Goal: Check status: Check status

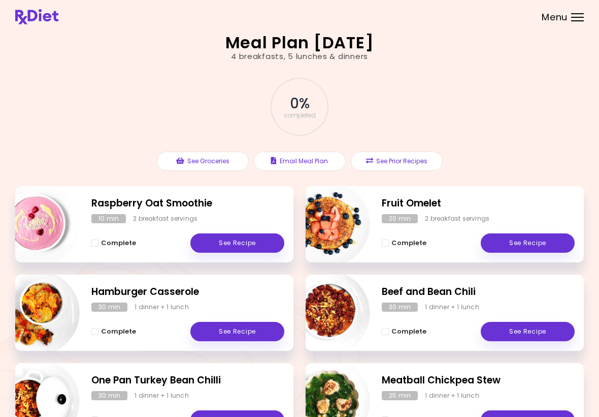
click at [416, 17] on div at bounding box center [578, 17] width 13 height 1
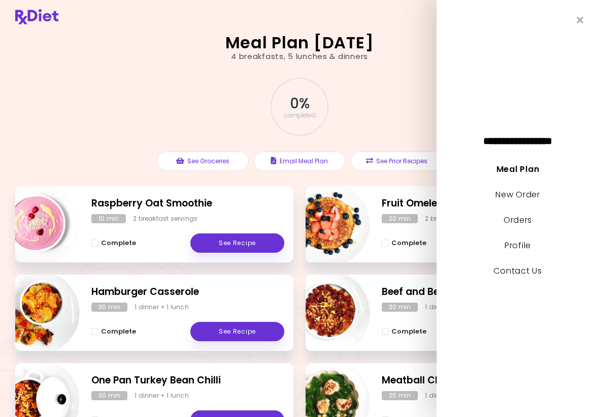
click at [416, 223] on link "Orders" at bounding box center [518, 220] width 28 height 12
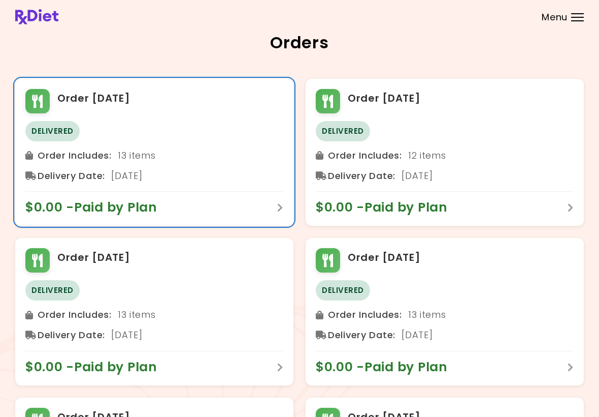
click at [117, 173] on div "Delivery Date : [DATE]" at bounding box center [154, 176] width 258 height 16
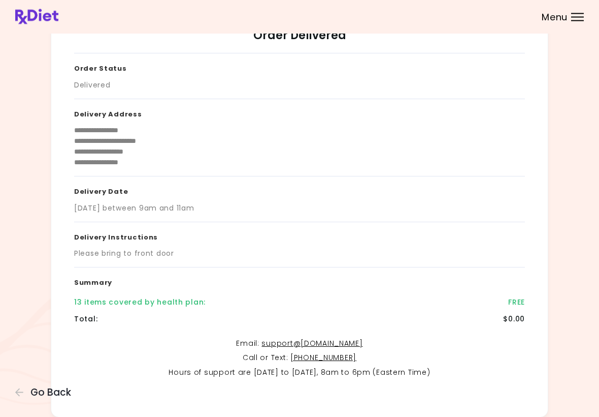
scroll to position [35, 0]
click at [152, 299] on div "13 items covered by health plan :" at bounding box center [140, 302] width 132 height 11
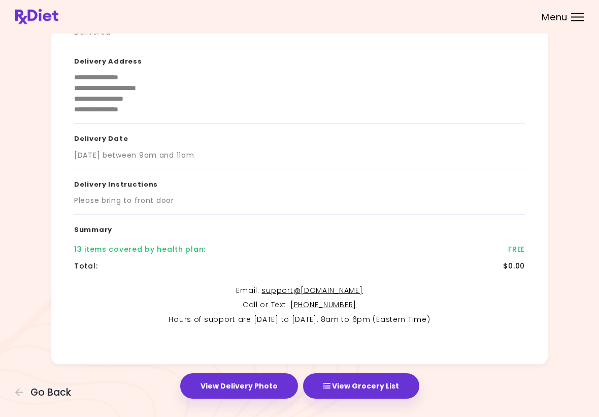
scroll to position [101, 0]
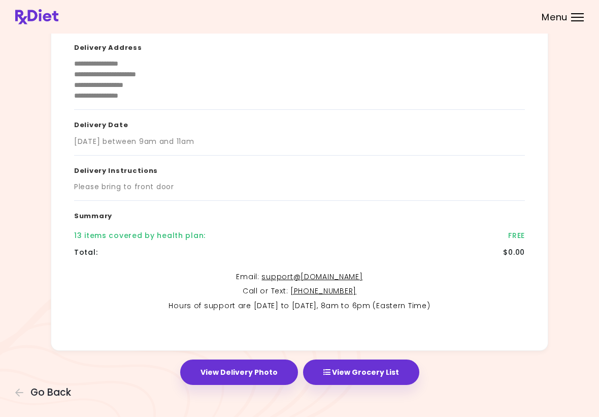
click at [245, 373] on button "View Delivery Photo" at bounding box center [239, 371] width 118 height 25
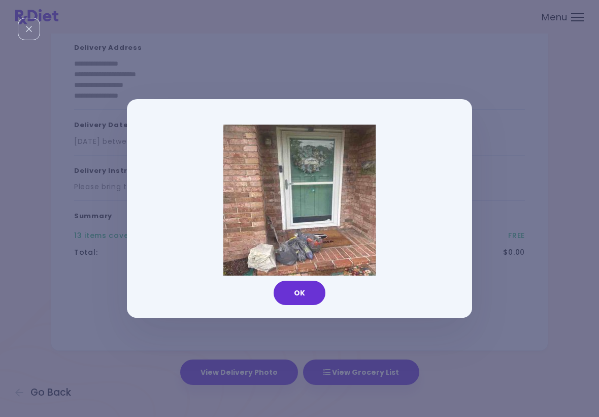
click at [323, 220] on img at bounding box center [300, 200] width 152 height 152
click at [305, 297] on button "OK" at bounding box center [300, 292] width 52 height 24
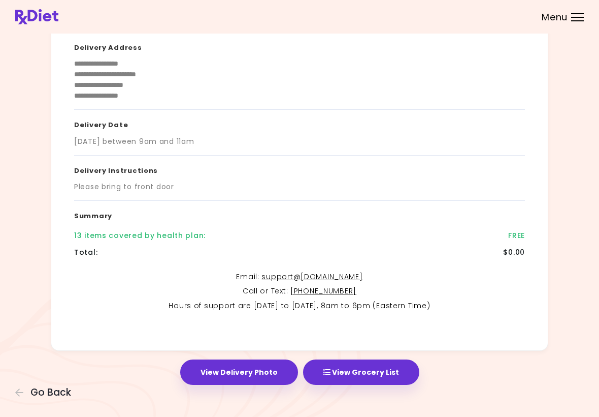
click at [369, 370] on button "View Grocery List" at bounding box center [361, 371] width 116 height 25
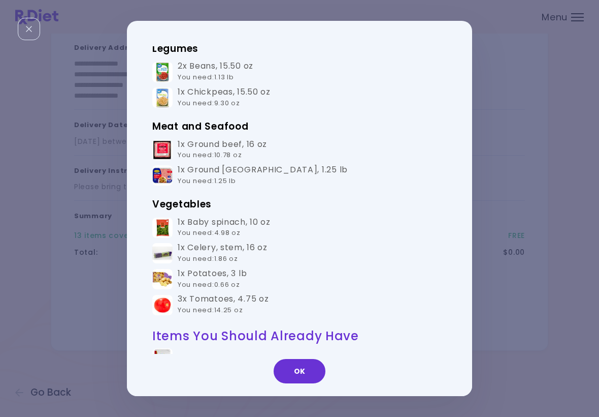
scroll to position [295, 0]
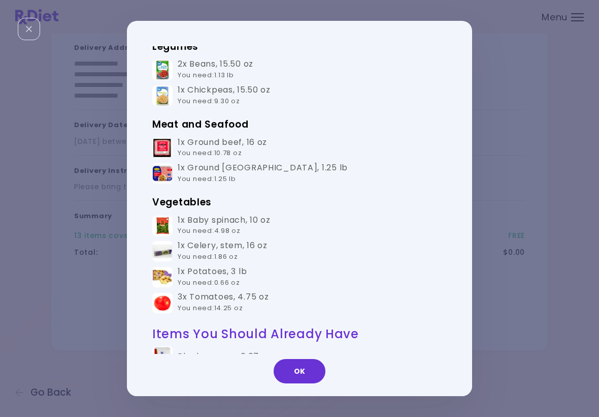
click at [300, 376] on button "OK" at bounding box center [300, 371] width 52 height 24
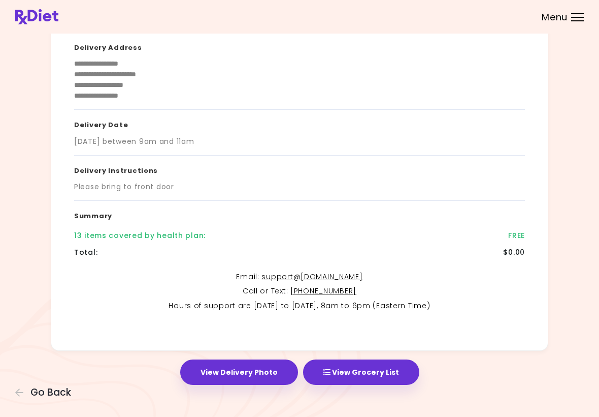
click at [416, 14] on span "Menu" at bounding box center [555, 17] width 26 height 9
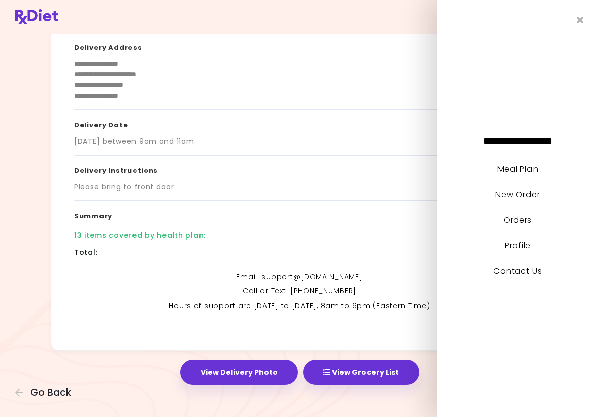
click at [416, 18] on icon "Close" at bounding box center [580, 20] width 7 height 10
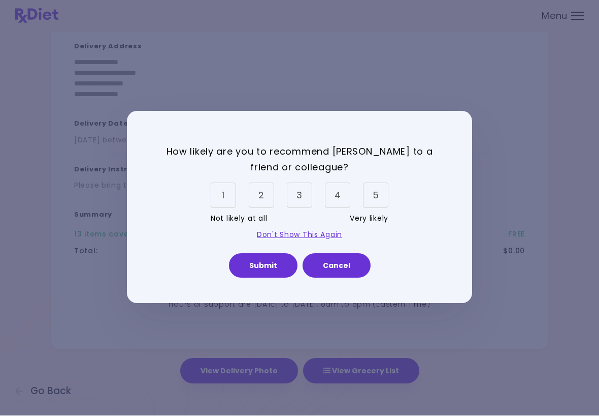
scroll to position [0, 0]
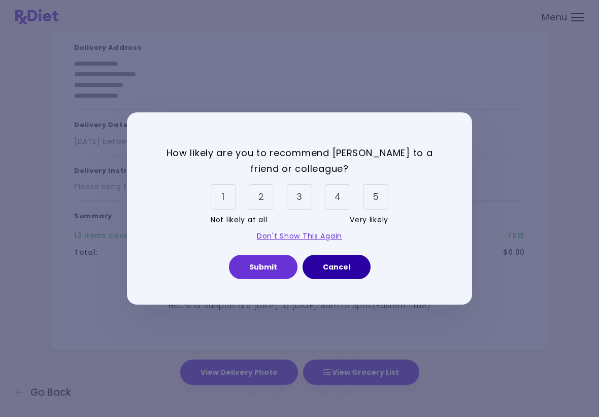
click at [338, 265] on button "Cancel" at bounding box center [337, 267] width 68 height 24
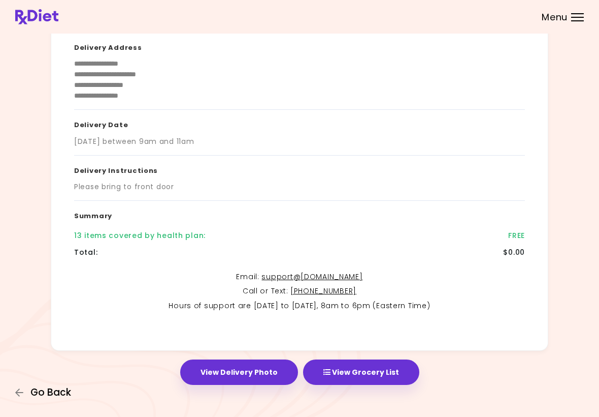
click at [51, 393] on span "Go Back" at bounding box center [50, 392] width 41 height 11
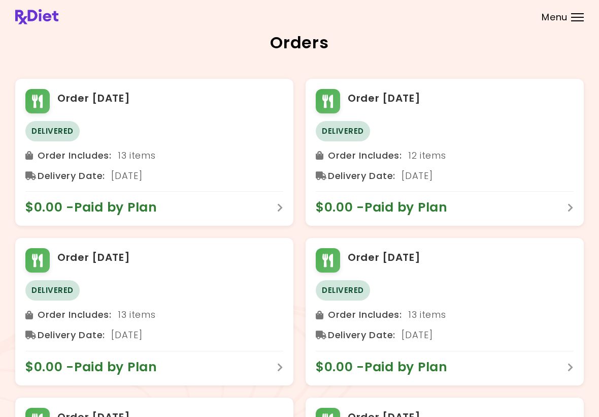
click at [416, 15] on span "Menu" at bounding box center [555, 17] width 26 height 9
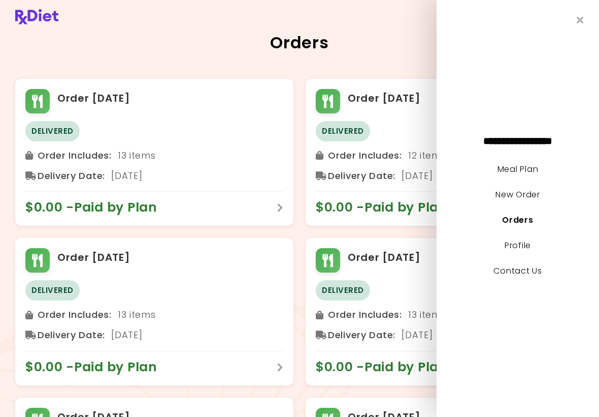
click at [416, 194] on link "New Order" at bounding box center [518, 194] width 44 height 12
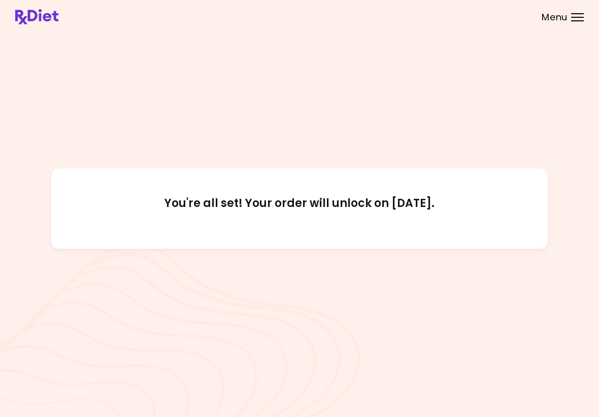
click at [416, 16] on div "Menu" at bounding box center [578, 17] width 13 height 8
